Goal: Task Accomplishment & Management: Use online tool/utility

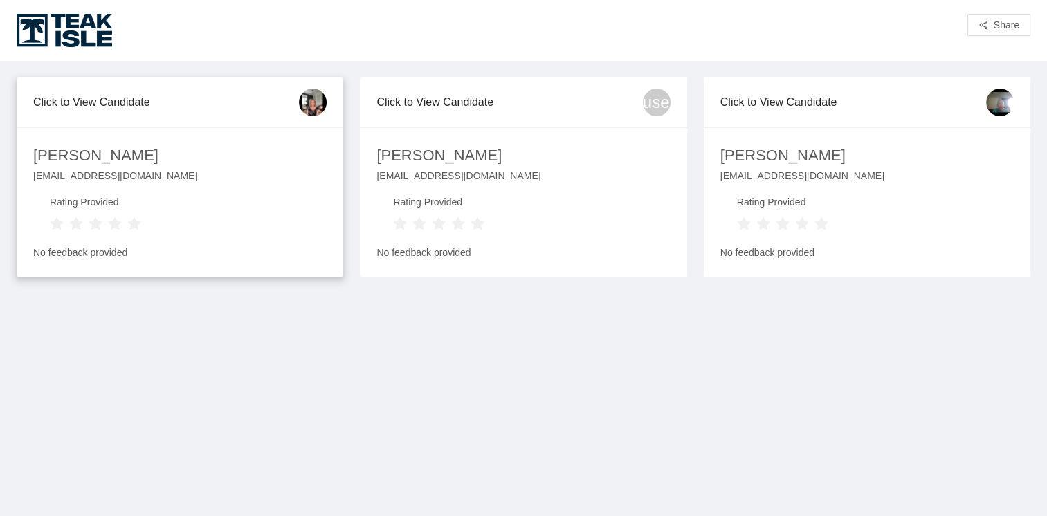
click at [97, 105] on div "Click to View Candidate" at bounding box center [166, 101] width 266 height 39
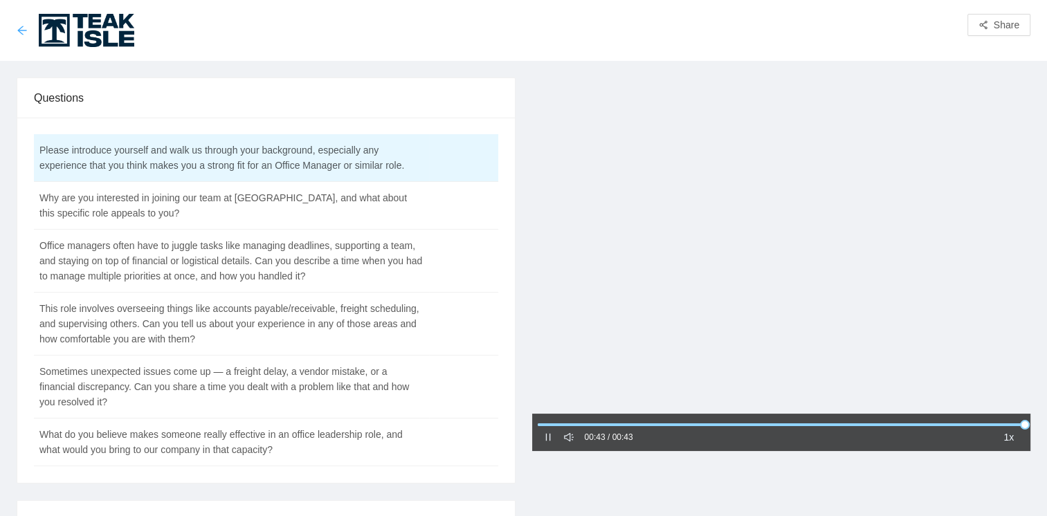
click at [23, 31] on icon "arrow-left" at bounding box center [22, 30] width 11 height 11
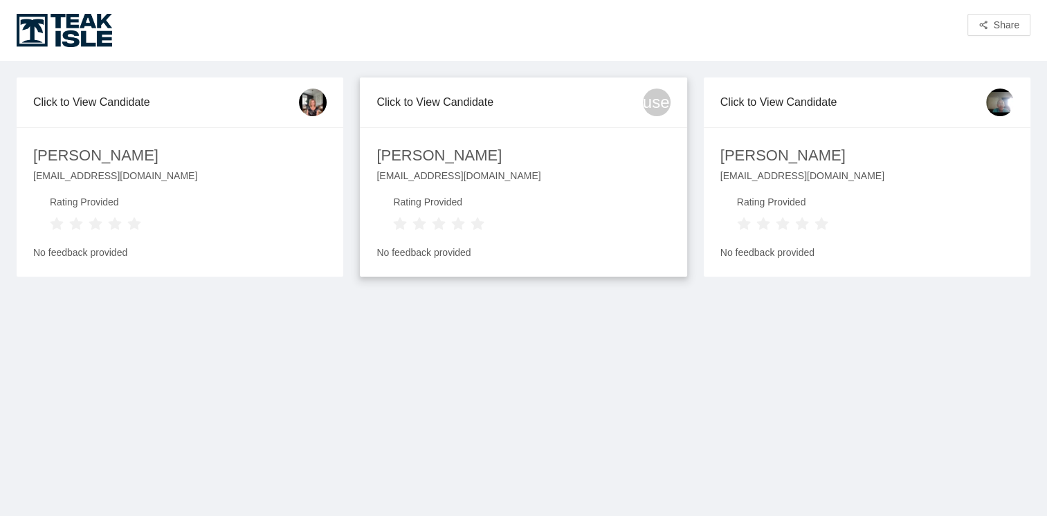
click at [442, 154] on div "[PERSON_NAME]" at bounding box center [439, 156] width 125 height 24
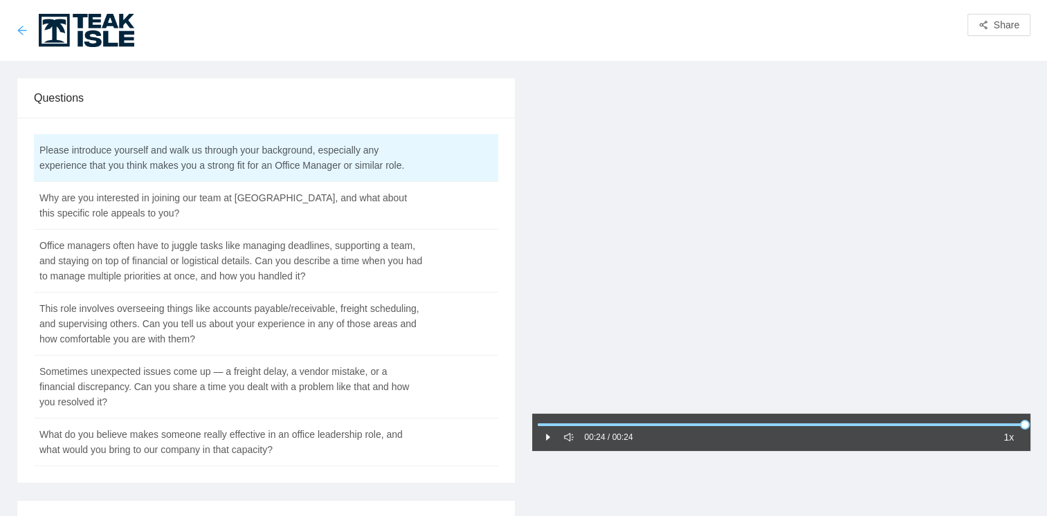
click at [17, 28] on icon "arrow-left" at bounding box center [22, 30] width 11 height 11
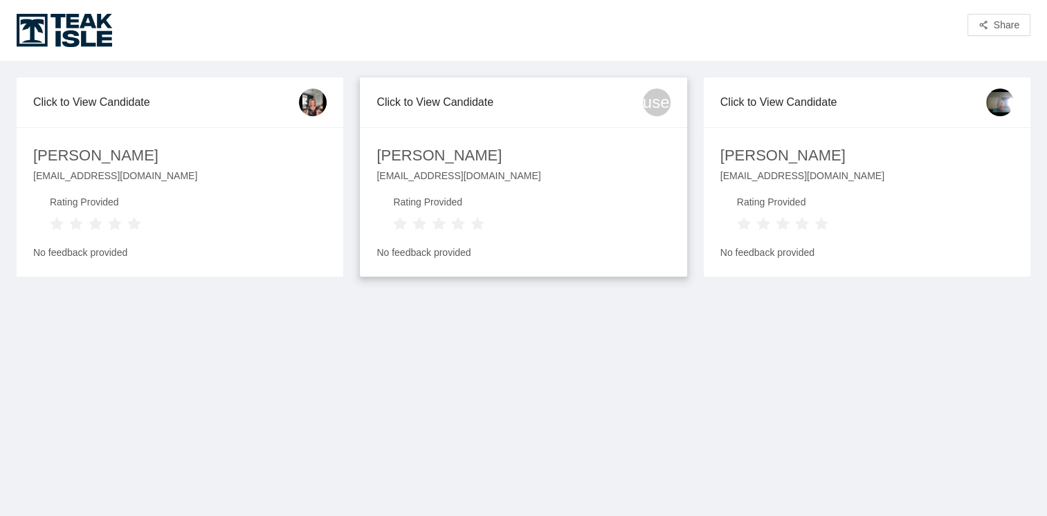
click at [489, 98] on div "Click to View Candidate" at bounding box center [510, 101] width 266 height 39
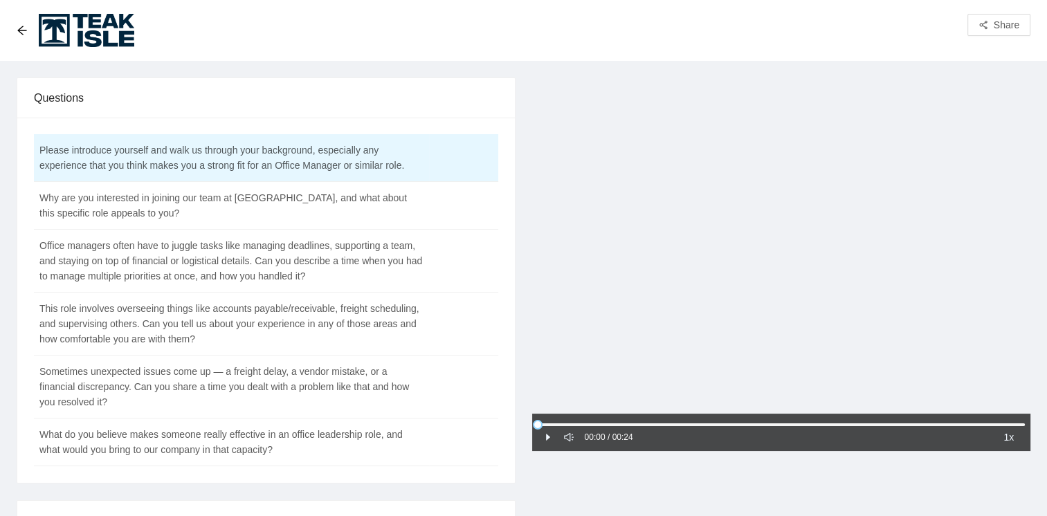
click at [546, 436] on icon "caret-right" at bounding box center [548, 437] width 4 height 7
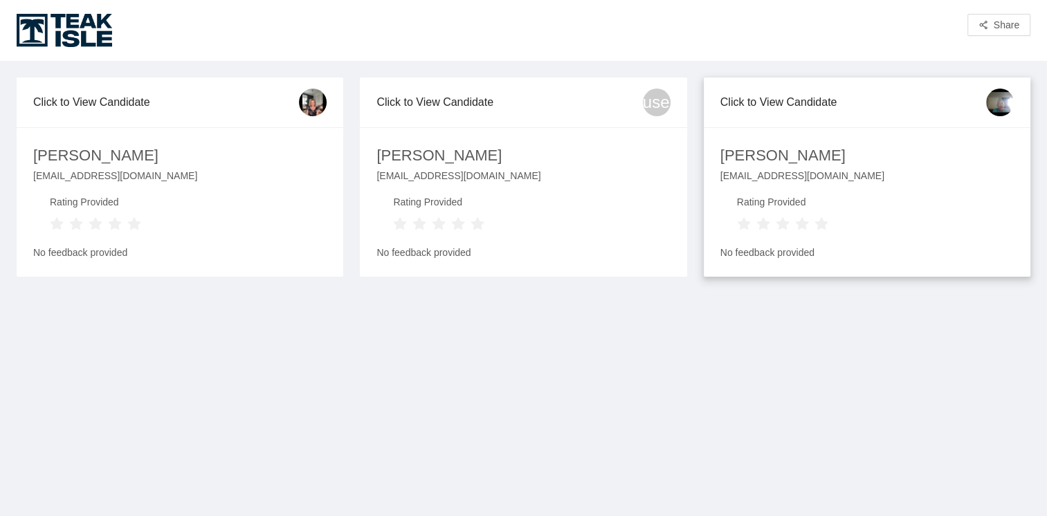
click at [791, 104] on div "Click to View Candidate" at bounding box center [854, 101] width 266 height 39
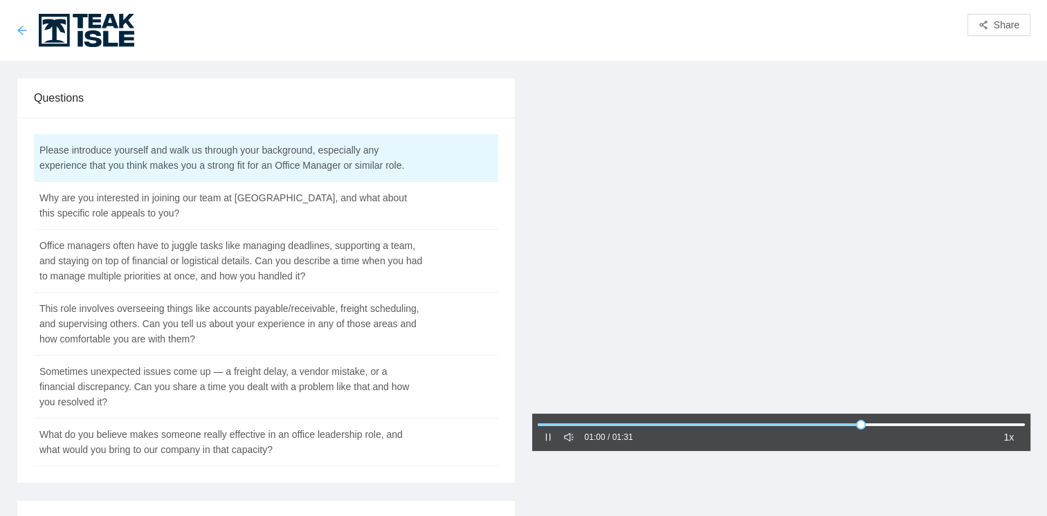
click at [21, 33] on icon "arrow-left" at bounding box center [21, 30] width 9 height 9
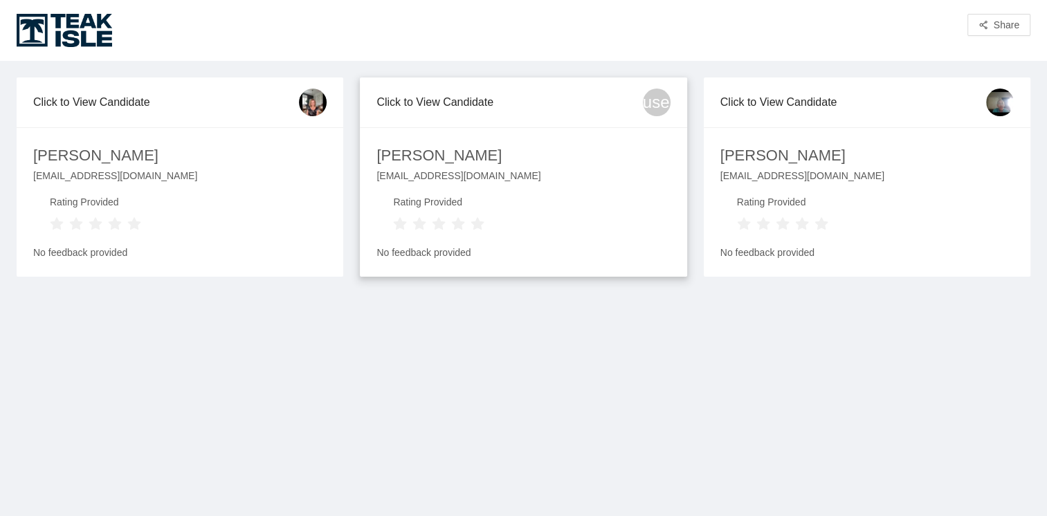
click at [468, 103] on div "Click to View Candidate" at bounding box center [510, 101] width 266 height 39
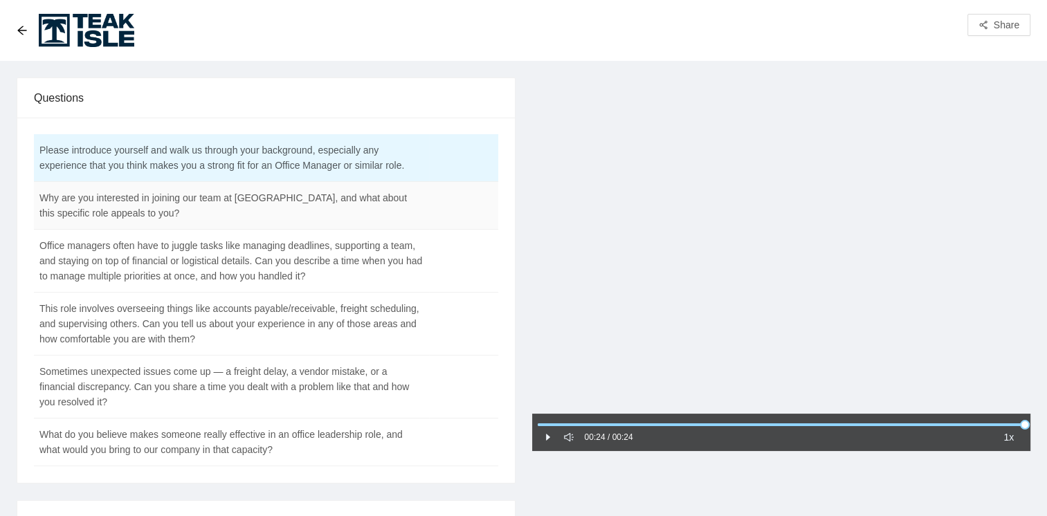
click at [246, 208] on td "Why are you interested in joining our team at [GEOGRAPHIC_DATA], and what about…" at bounding box center [231, 206] width 395 height 48
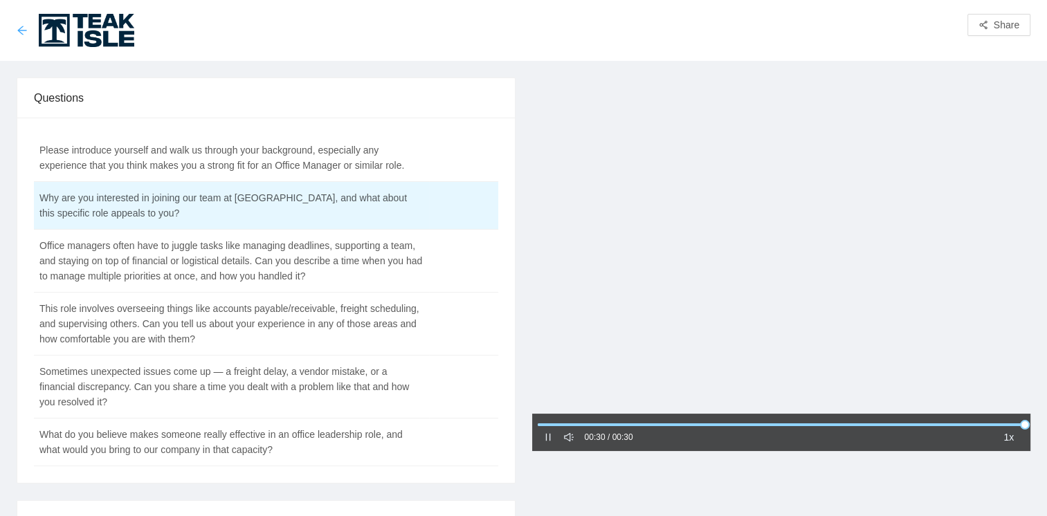
click at [21, 31] on icon "arrow-left" at bounding box center [22, 30] width 11 height 11
